Goal: Check status: Check status

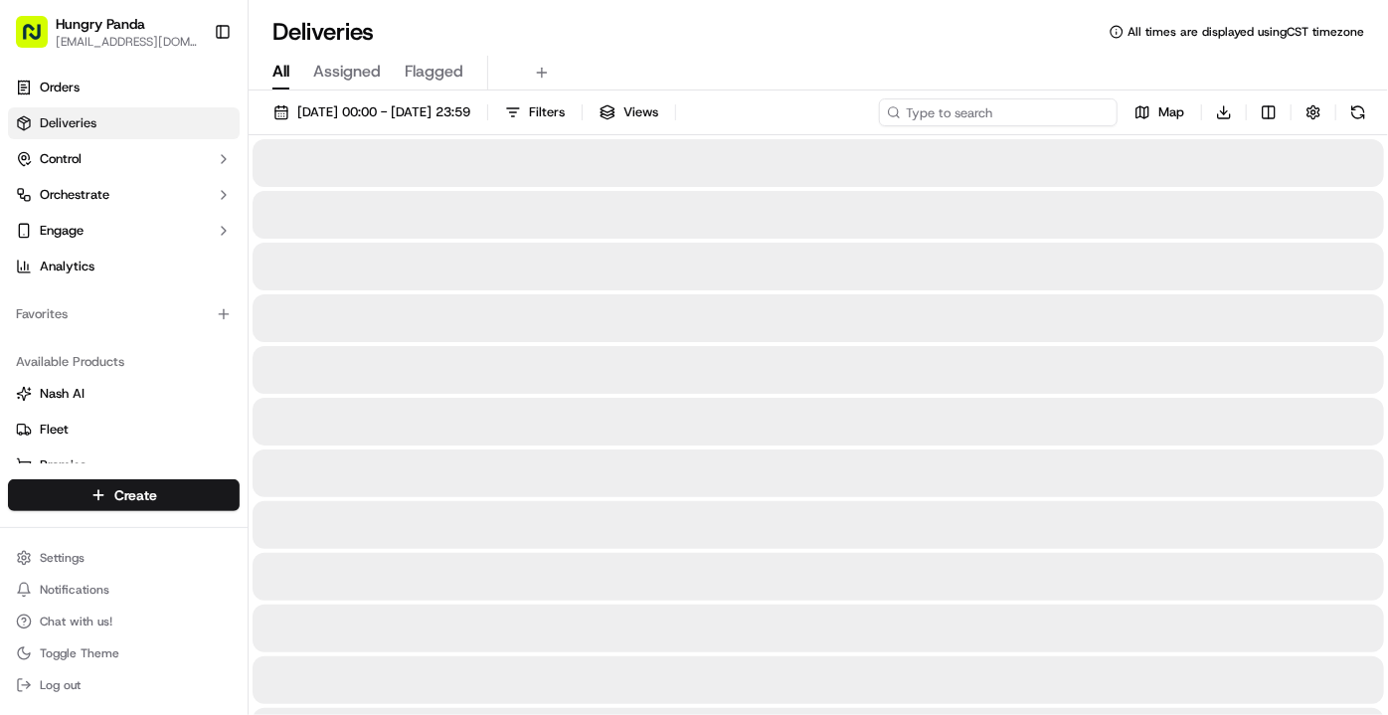
click at [1048, 110] on input at bounding box center [998, 112] width 239 height 28
paste input "1036094738756732321567"
type input "1036094738756732321567"
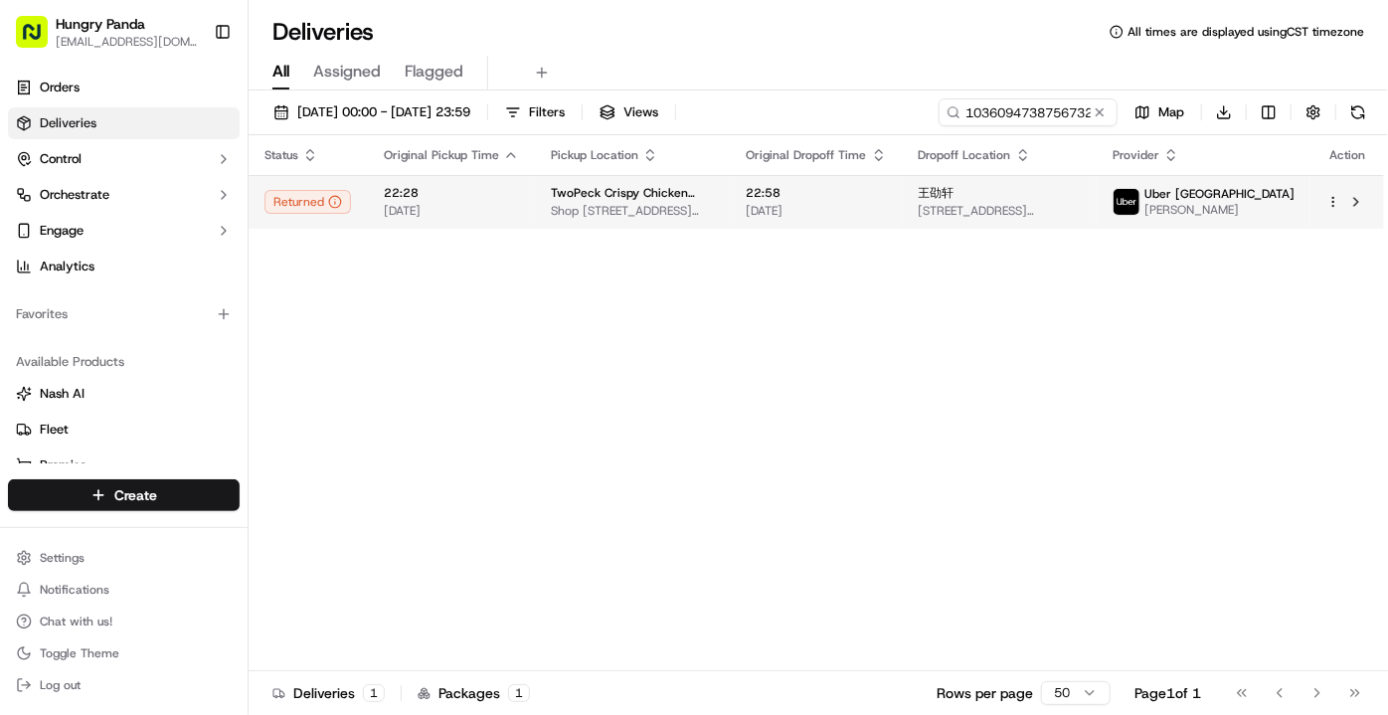
click at [515, 222] on td "22:28 [DATE]" at bounding box center [451, 202] width 167 height 54
click at [893, 225] on td "22:58 [DATE]" at bounding box center [817, 202] width 172 height 54
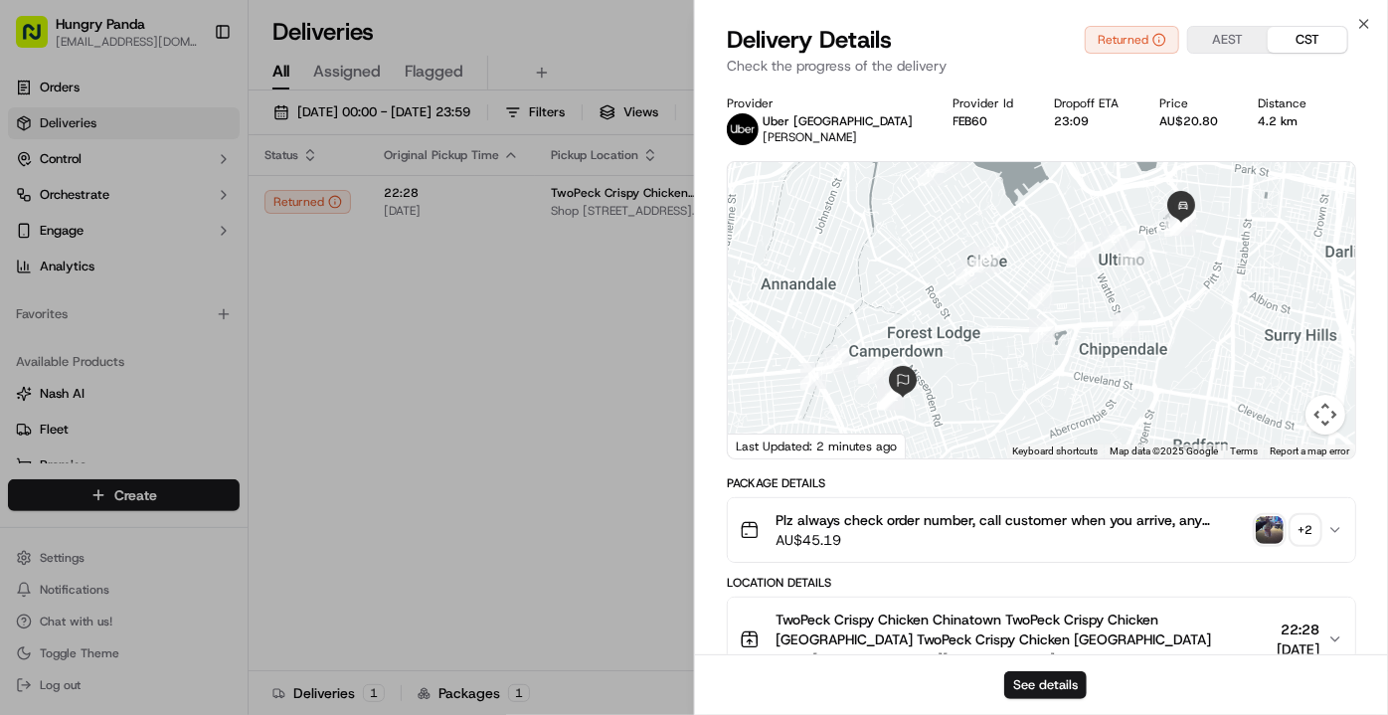
click at [1277, 527] on img "button" at bounding box center [1269, 530] width 28 height 28
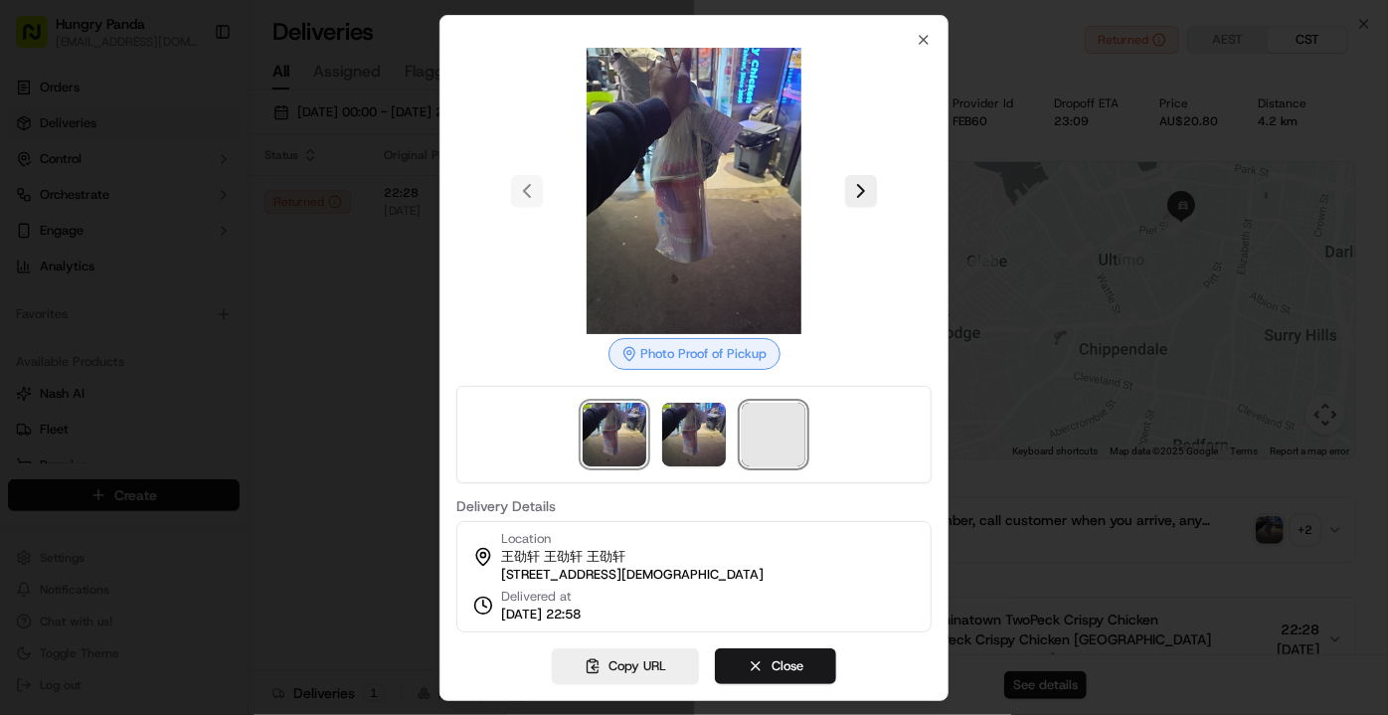
click at [757, 416] on span at bounding box center [774, 435] width 64 height 64
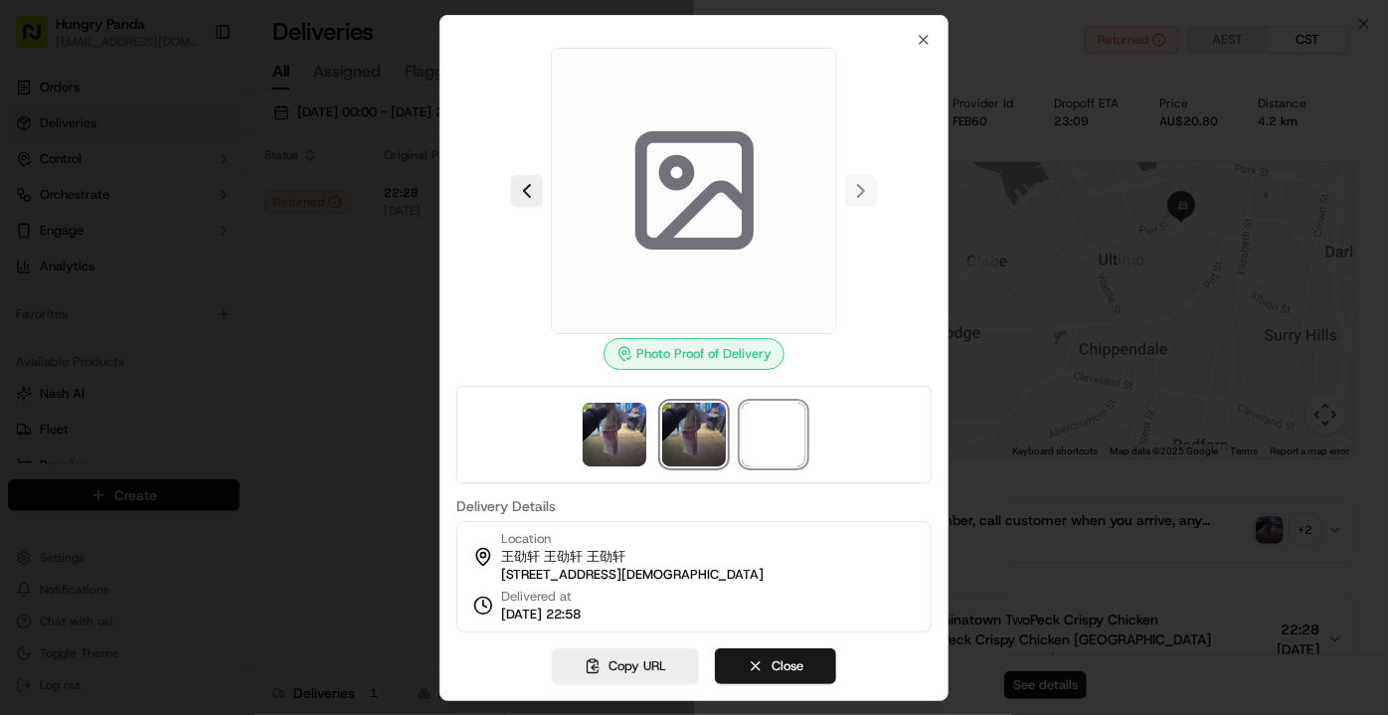
click at [703, 418] on img at bounding box center [694, 435] width 64 height 64
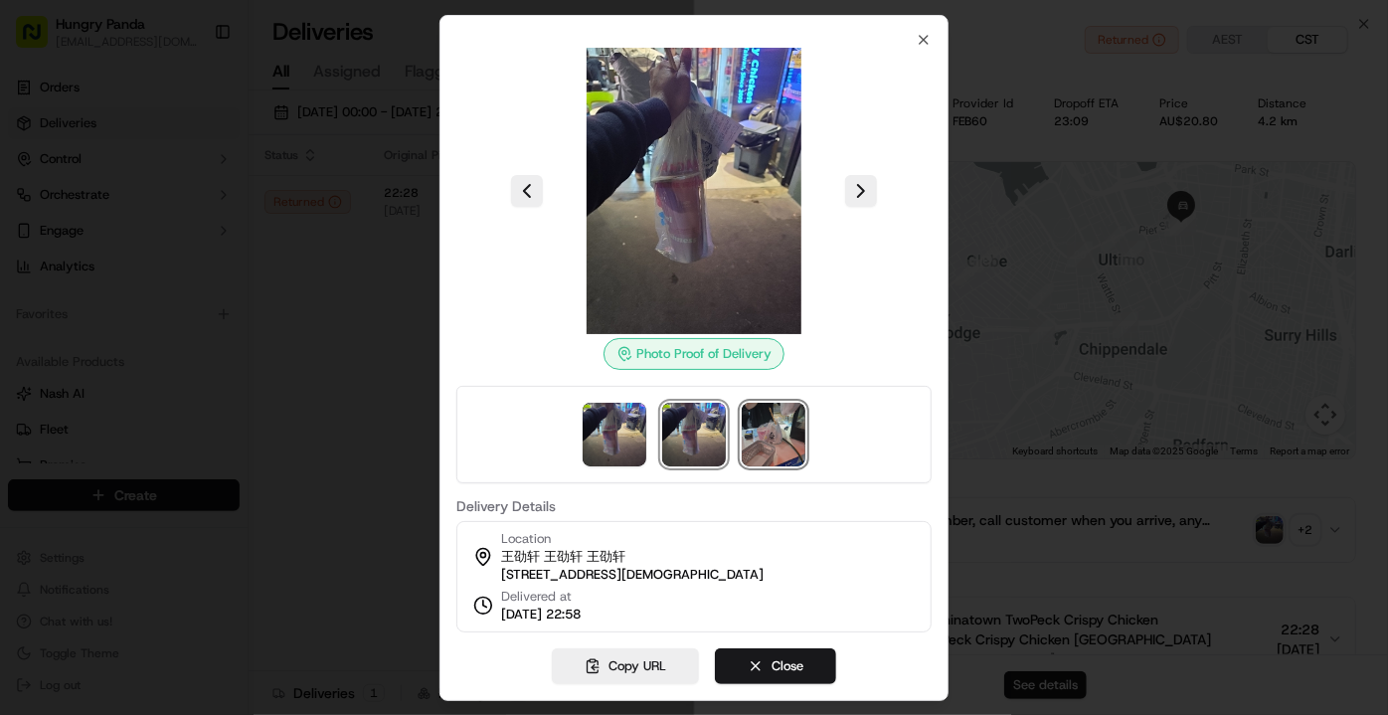
click at [763, 420] on img at bounding box center [774, 435] width 64 height 64
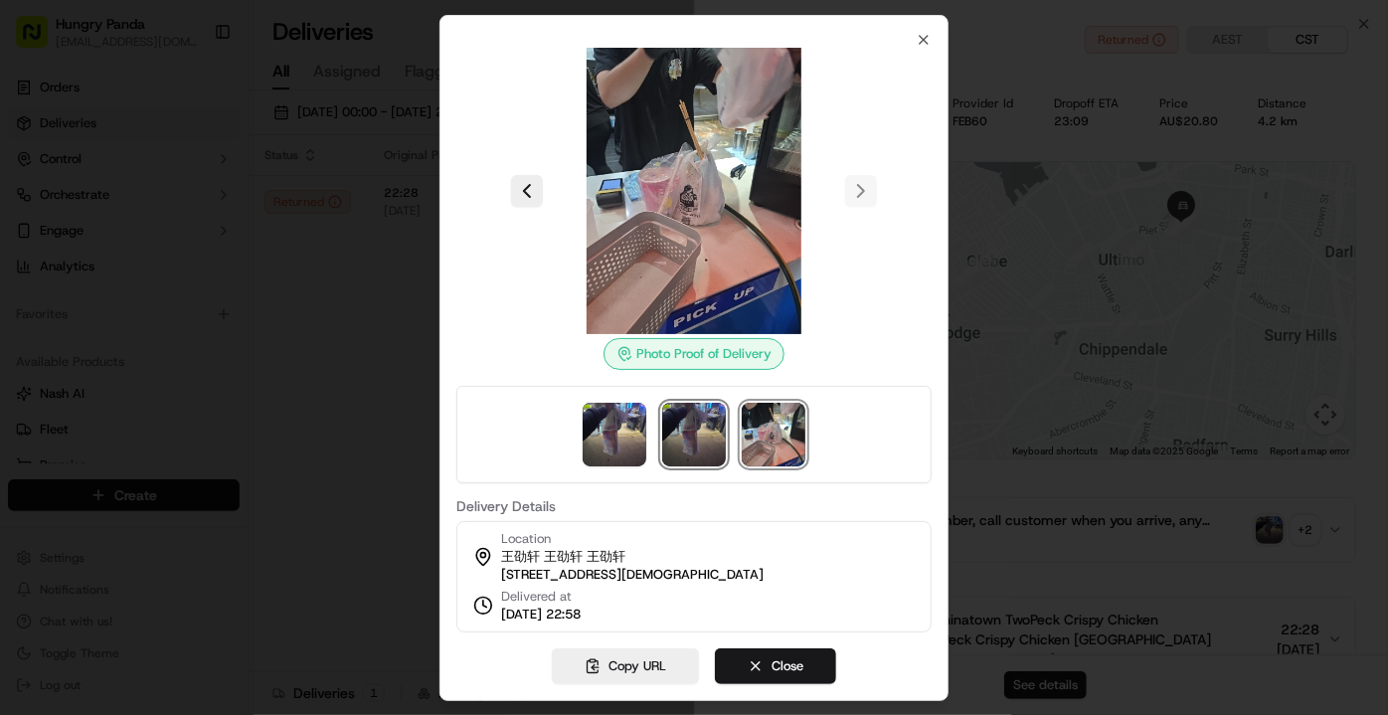
click at [697, 416] on img at bounding box center [694, 435] width 64 height 64
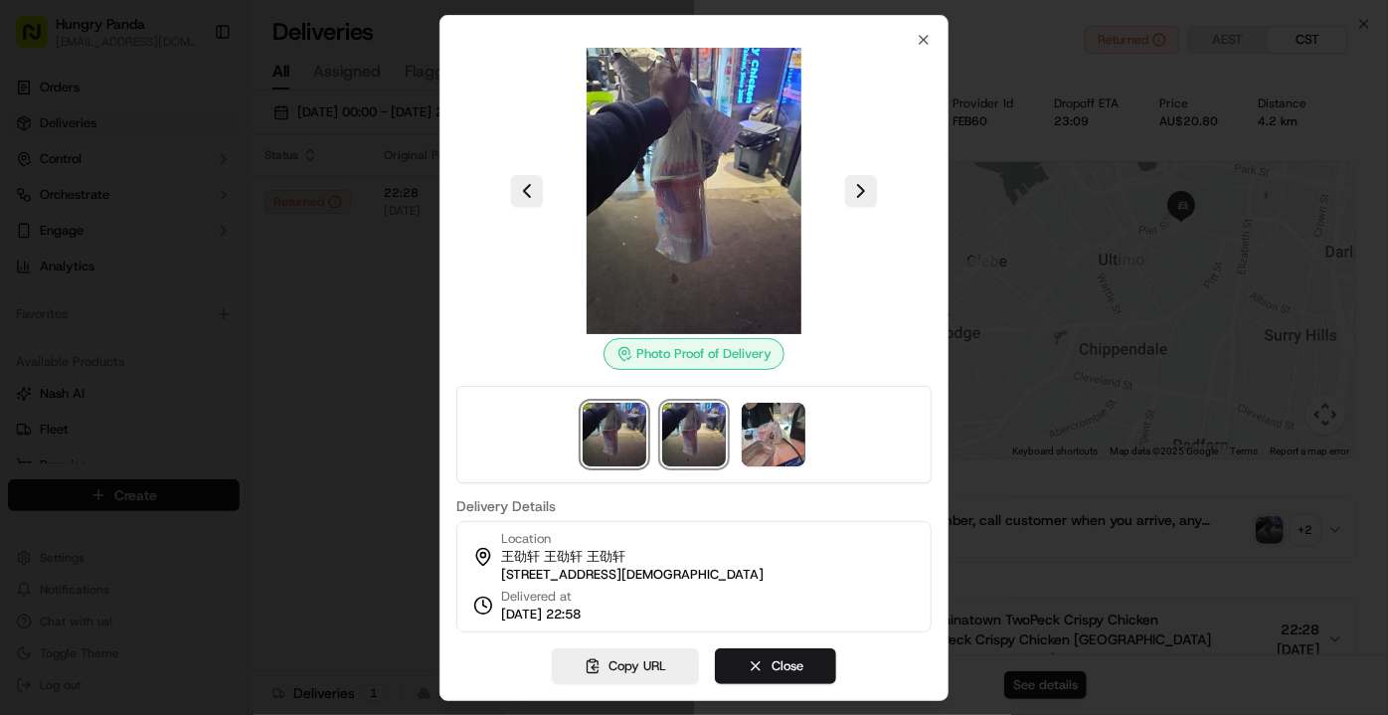
click at [623, 414] on img at bounding box center [614, 435] width 64 height 64
click at [624, 410] on img at bounding box center [614, 435] width 64 height 64
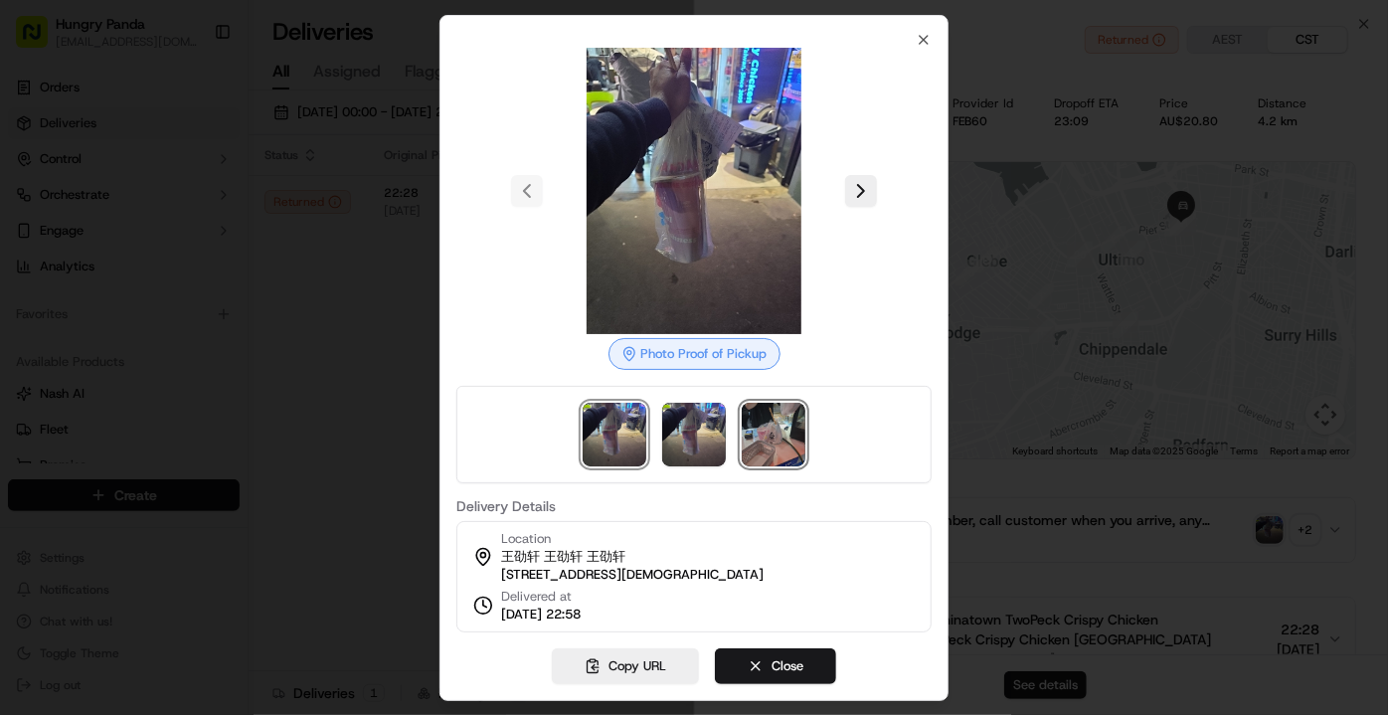
click at [783, 425] on img at bounding box center [774, 435] width 64 height 64
